Goal: Task Accomplishment & Management: Use online tool/utility

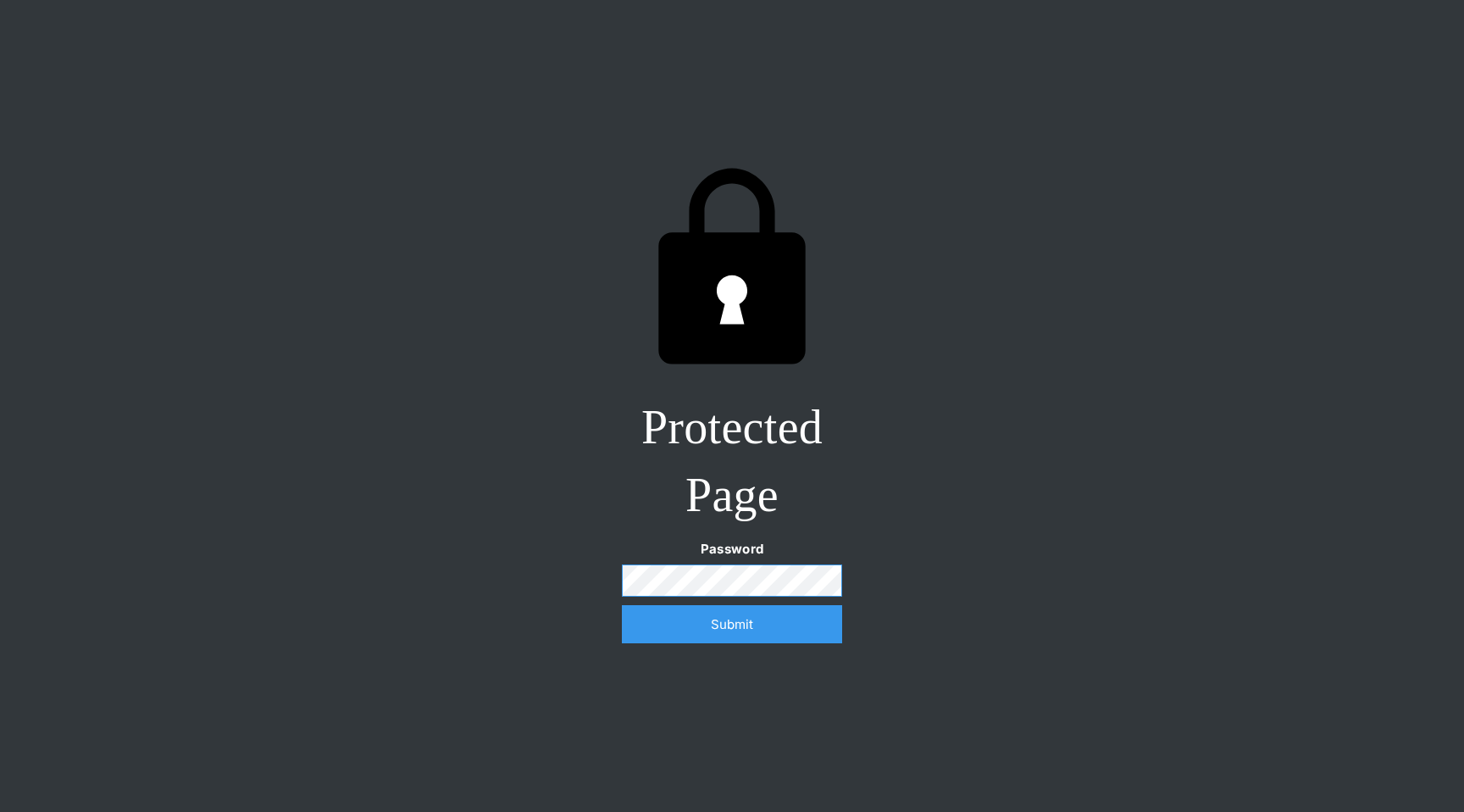
click at [622, 605] on input "Submit" at bounding box center [732, 624] width 220 height 38
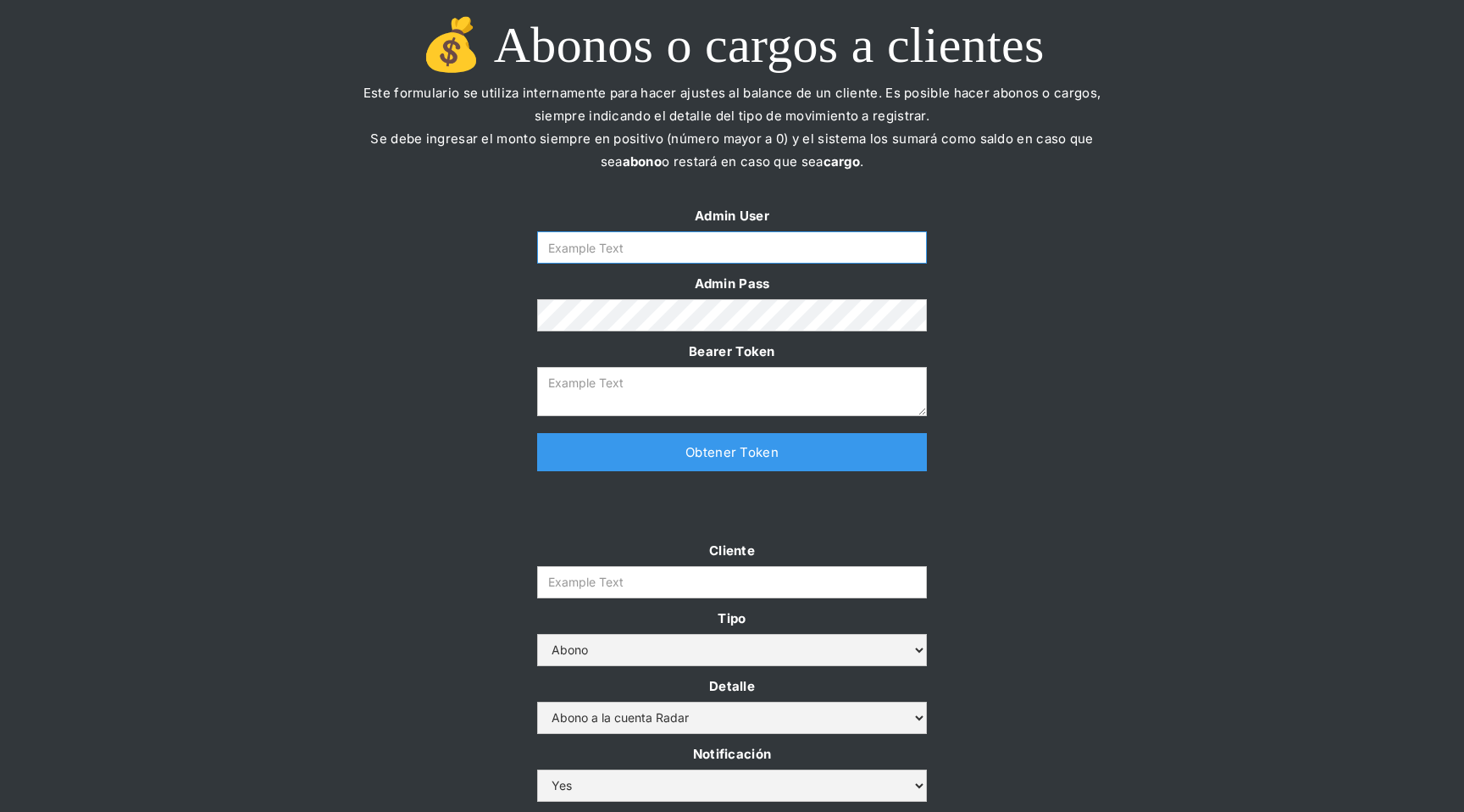
click at [810, 259] on input "Form" at bounding box center [732, 247] width 390 height 32
type input "[EMAIL_ADDRESS][DOMAIN_NAME]"
click at [675, 442] on link "Obtener Token" at bounding box center [732, 453] width 390 height 38
type textarea "[SECURITY_DATA]"
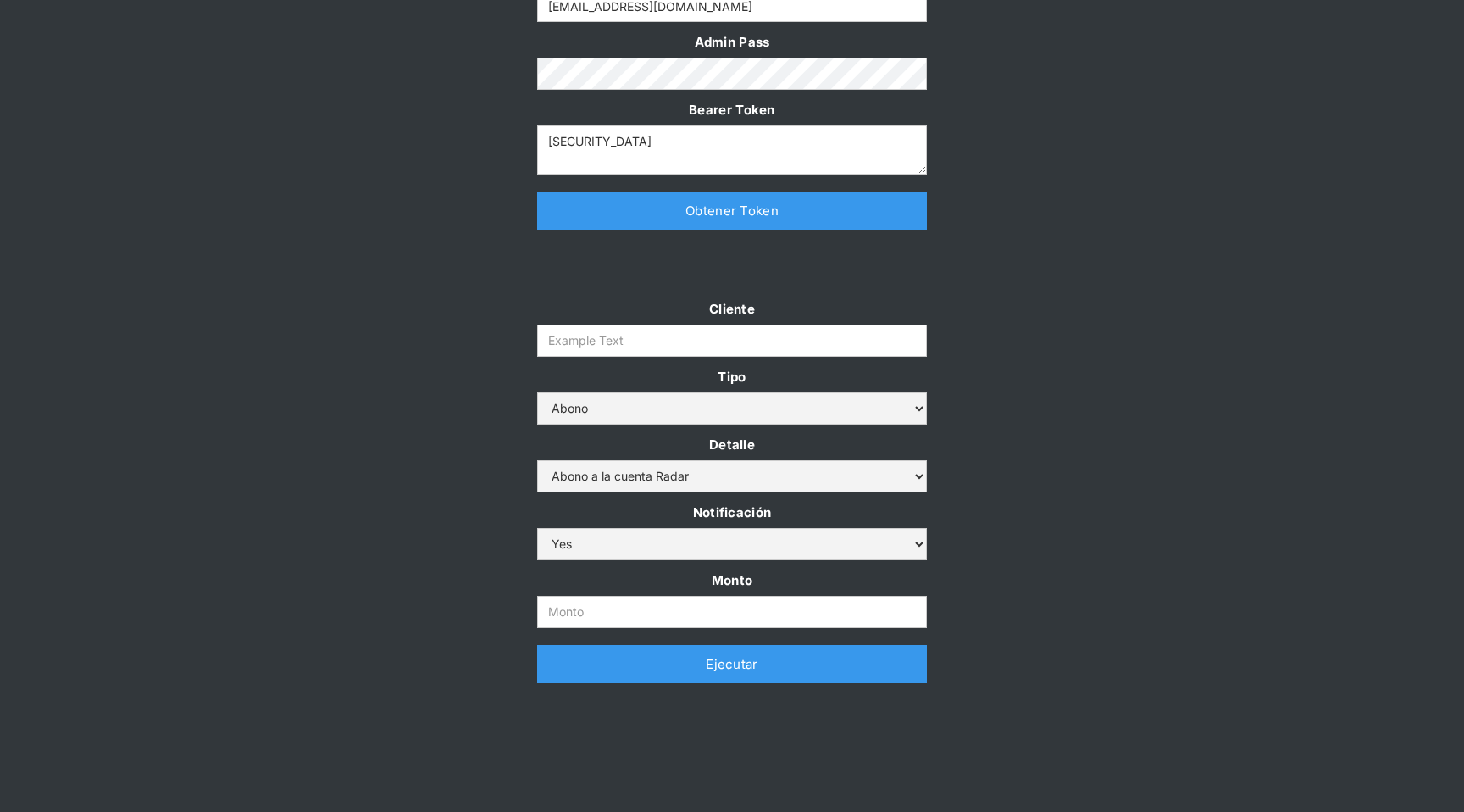
scroll to position [257, 0]
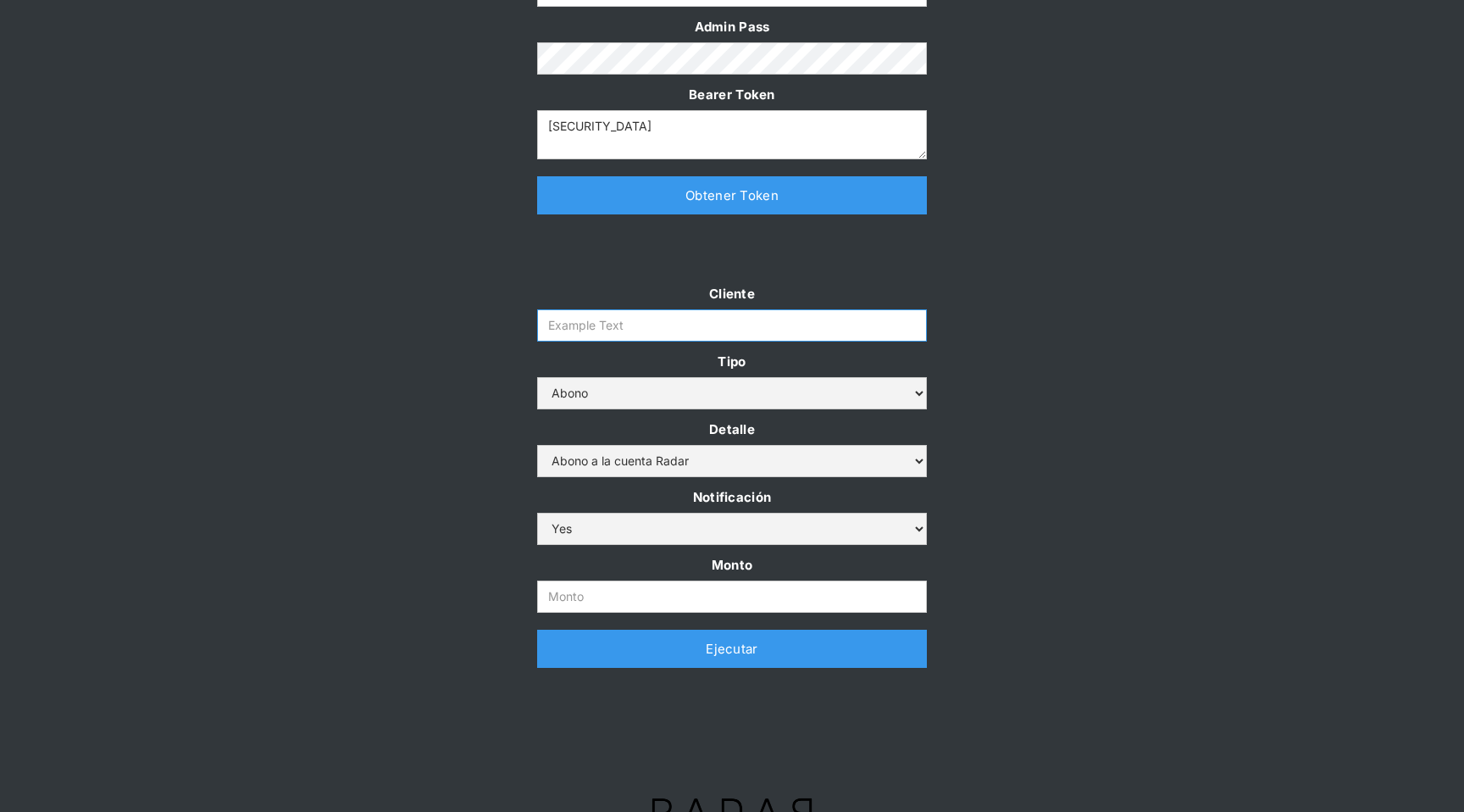
click at [557, 313] on input "Cliente" at bounding box center [732, 325] width 390 height 32
type input "prontopaga"
click at [675, 605] on input "Monto" at bounding box center [732, 596] width 390 height 32
paste input "$2,500,000,000"
type input "2.500.000.000"
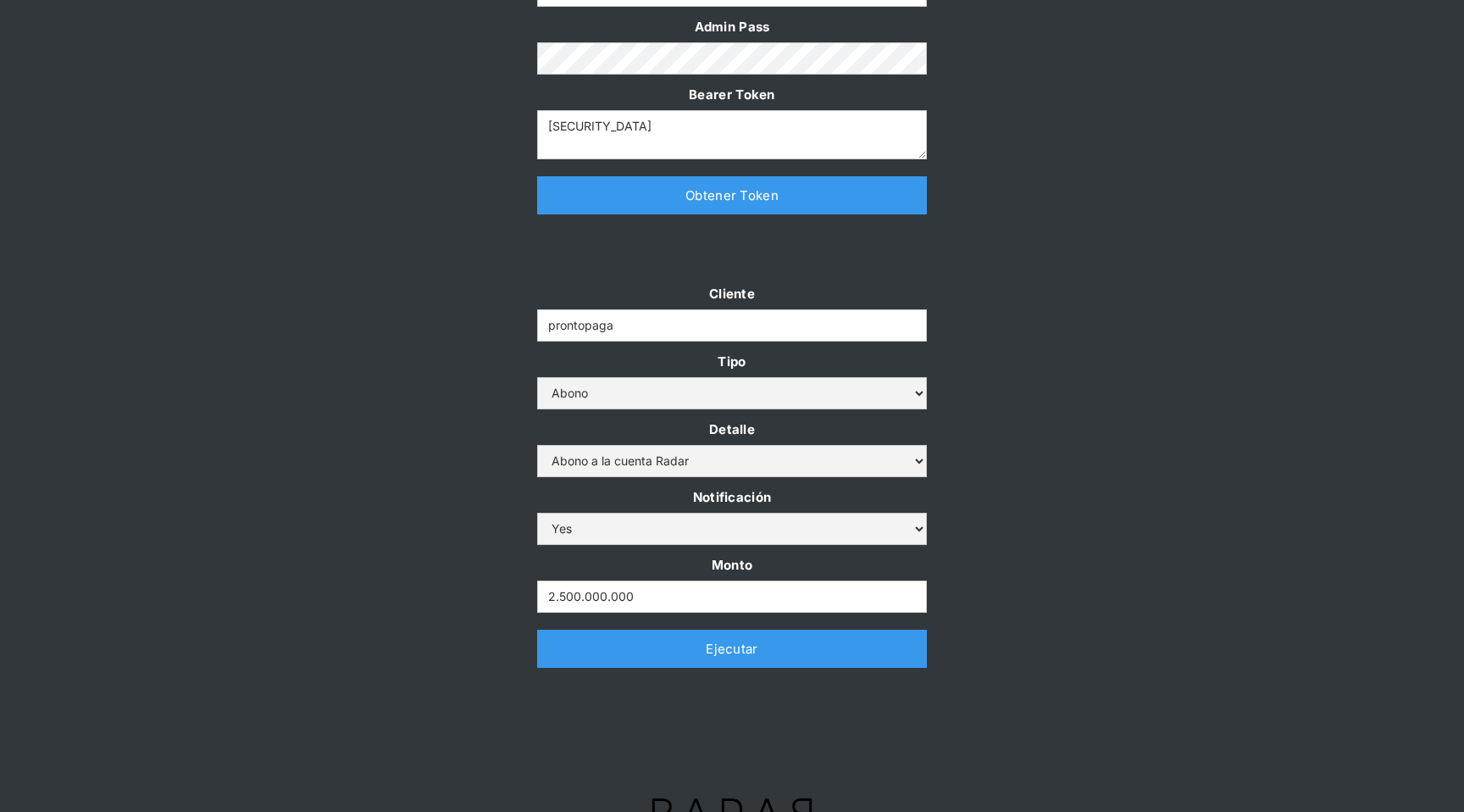
click at [696, 644] on link "Ejecutar" at bounding box center [732, 648] width 390 height 38
